Goal: Communication & Community: Ask a question

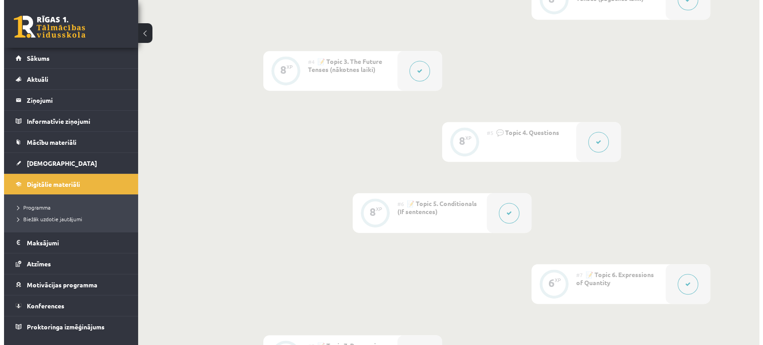
scroll to position [411, 0]
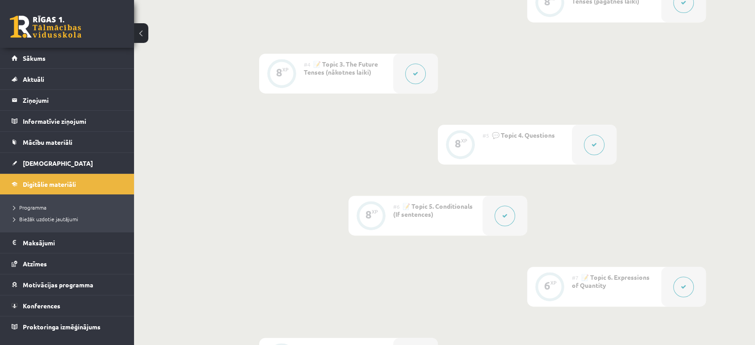
click at [588, 146] on button at bounding box center [594, 145] width 21 height 21
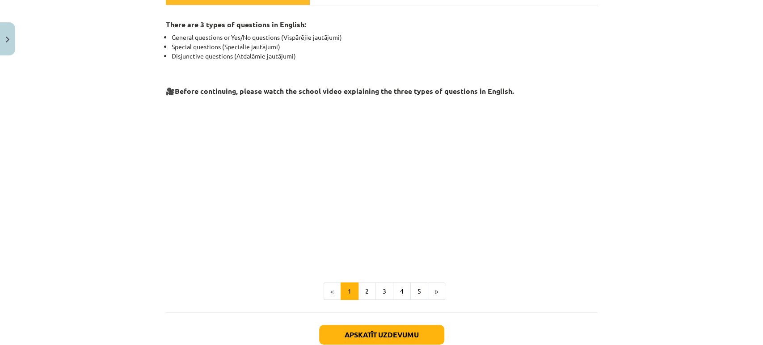
scroll to position [232, 0]
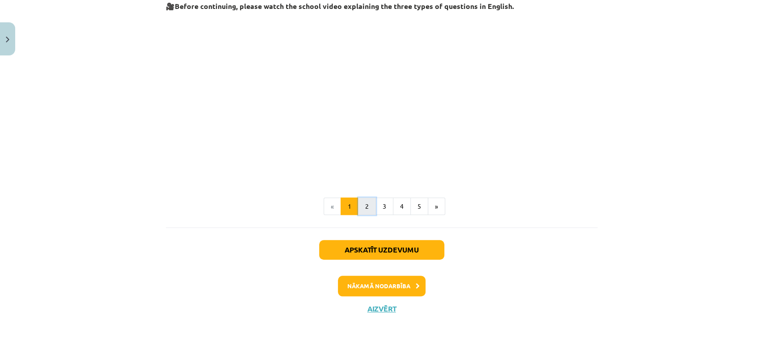
click at [365, 202] on button "2" at bounding box center [367, 207] width 18 height 18
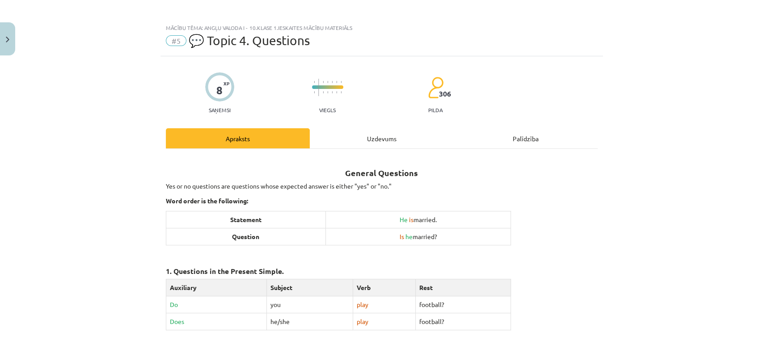
scroll to position [0, 0]
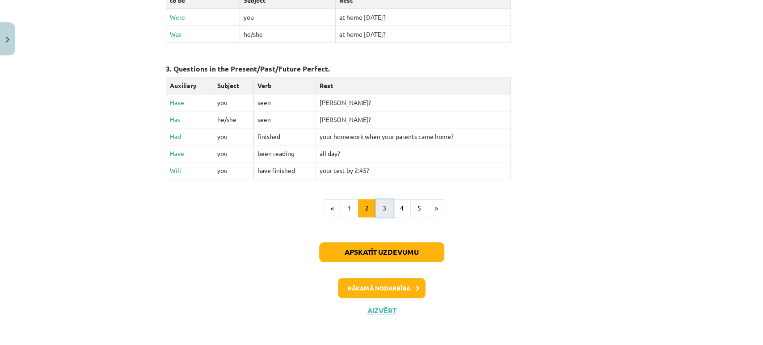
click at [380, 205] on button "3" at bounding box center [384, 208] width 18 height 18
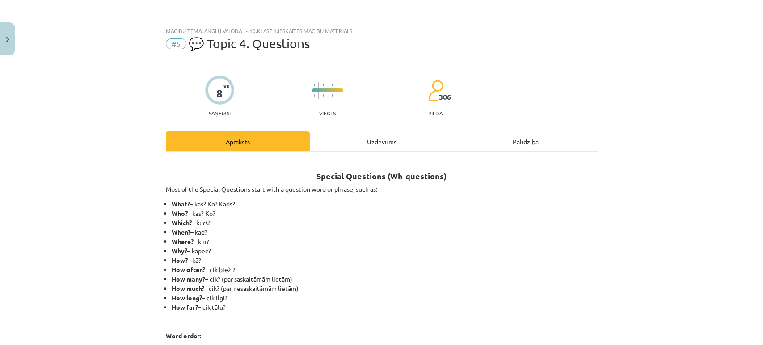
click at [358, 142] on div "Uzdevums" at bounding box center [382, 141] width 144 height 20
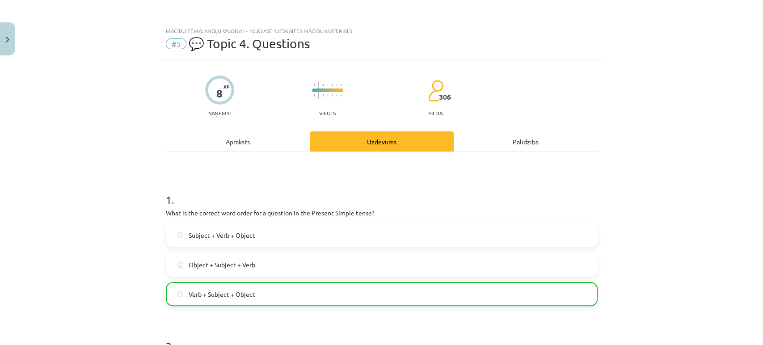
click at [515, 137] on div "Palīdzība" at bounding box center [526, 141] width 144 height 20
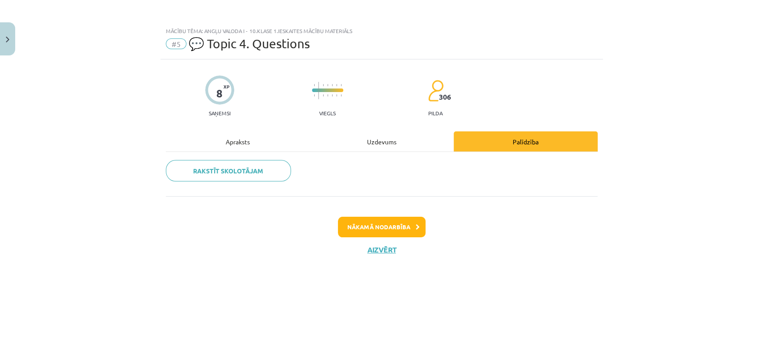
click at [391, 142] on div "Uzdevums" at bounding box center [382, 141] width 144 height 20
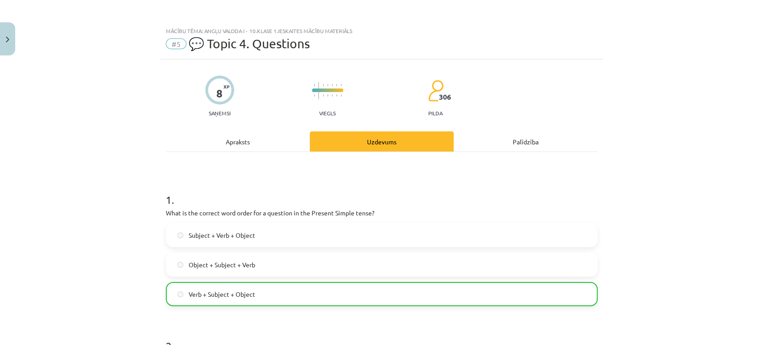
click at [520, 144] on div "Palīdzība" at bounding box center [526, 141] width 144 height 20
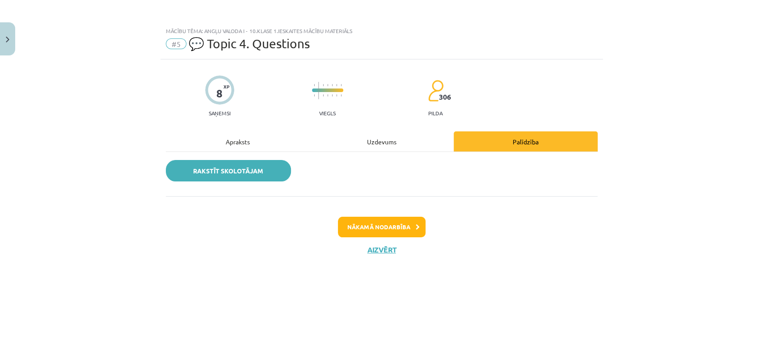
click at [242, 163] on link "Rakstīt skolotājam" at bounding box center [228, 170] width 125 height 21
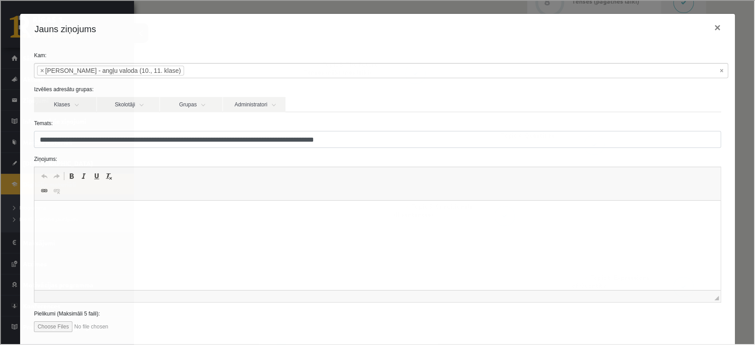
click at [154, 4] on div "**********" at bounding box center [377, 171] width 754 height 343
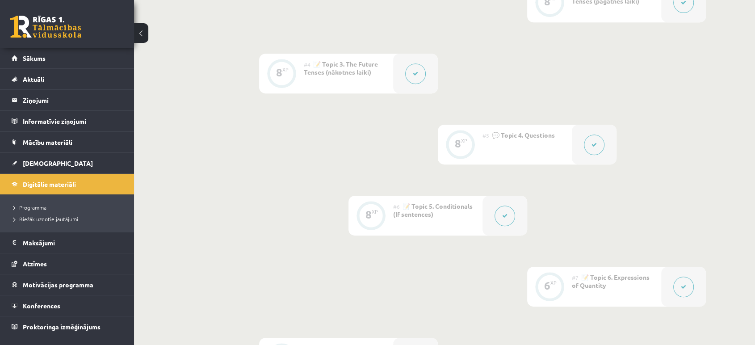
click at [56, 20] on link at bounding box center [46, 27] width 72 height 22
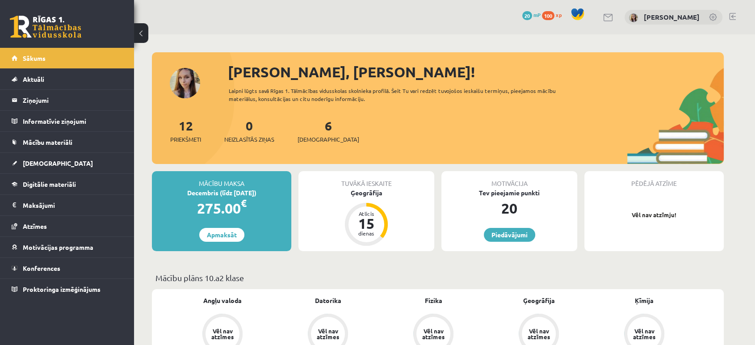
click at [730, 8] on div "0 Dāvanas 20 mP 100 xp Marija Nicmane" at bounding box center [444, 17] width 621 height 34
click at [737, 14] on div "0 Dāvanas 20 mP 100 xp Marija Nicmane" at bounding box center [444, 17] width 621 height 34
drag, startPoint x: 733, startPoint y: 14, endPoint x: 740, endPoint y: 14, distance: 7.6
click at [740, 14] on div "0 Dāvanas 20 mP 100 xp Marija Nicmane" at bounding box center [444, 17] width 621 height 34
click at [731, 14] on link at bounding box center [732, 16] width 7 height 7
